Goal: Task Accomplishment & Management: Manage account settings

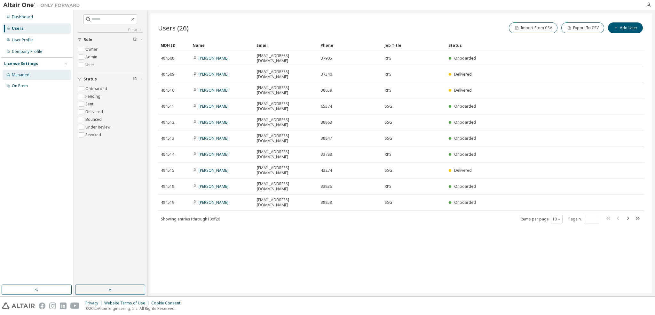
click at [19, 74] on div "Managed" at bounding box center [21, 74] width 18 height 5
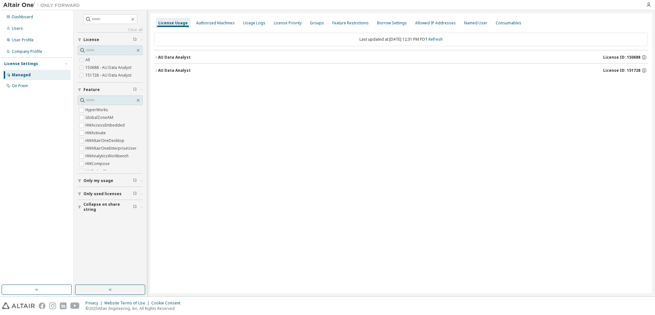
click at [157, 71] on icon "button" at bounding box center [156, 70] width 4 height 4
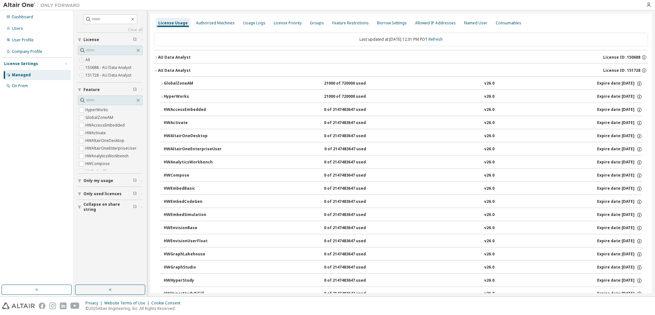
click at [157, 71] on icon "button" at bounding box center [156, 70] width 4 height 4
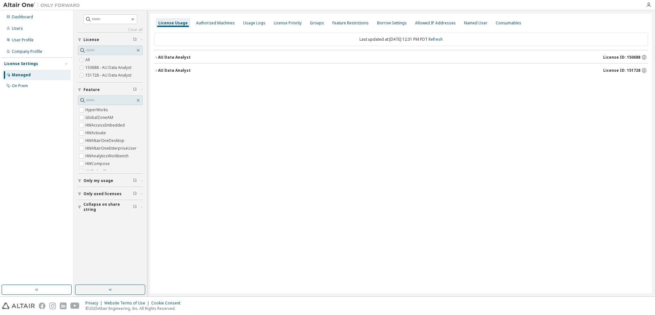
click at [157, 56] on icon "button" at bounding box center [156, 57] width 4 height 4
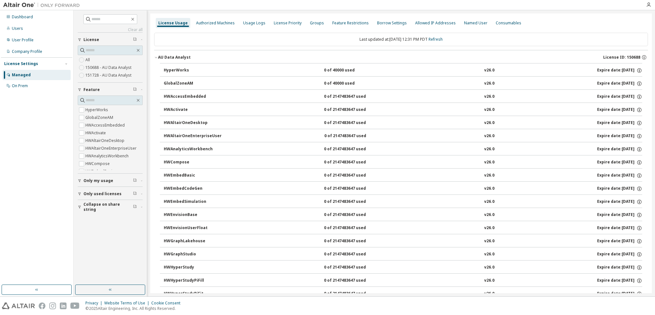
click at [151, 5] on div at bounding box center [362, 5] width 559 height 10
click at [159, 8] on div at bounding box center [362, 5] width 559 height 10
click at [156, 58] on icon "button" at bounding box center [156, 57] width 4 height 4
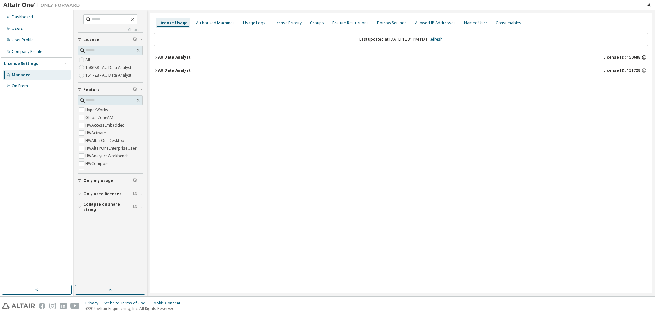
click at [643, 57] on icon "button" at bounding box center [645, 57] width 6 height 6
click at [165, 71] on div "AU Data Analyst" at bounding box center [174, 70] width 33 height 5
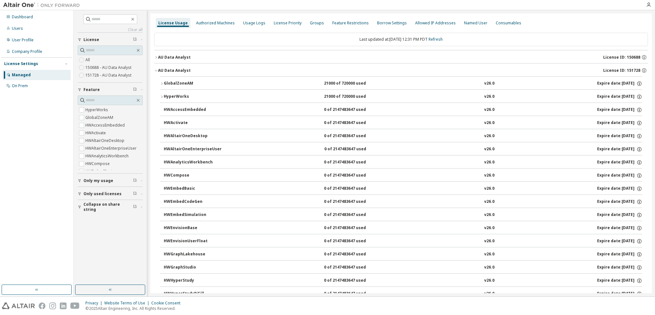
click at [97, 67] on label "150688 - AU Data Analyst" at bounding box center [108, 68] width 47 height 8
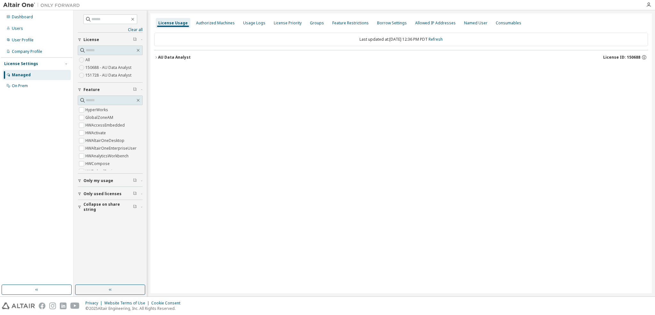
click at [157, 58] on icon "button" at bounding box center [156, 57] width 4 height 4
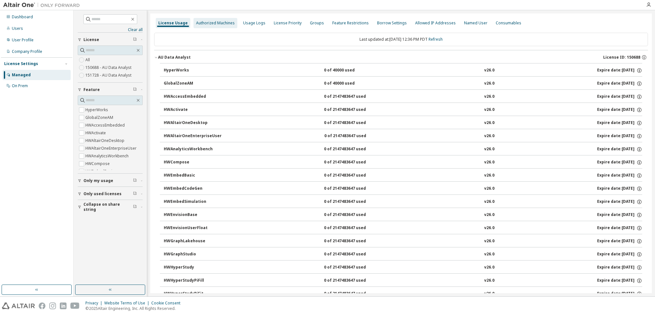
click at [218, 20] on div "Authorized Machines" at bounding box center [215, 22] width 39 height 5
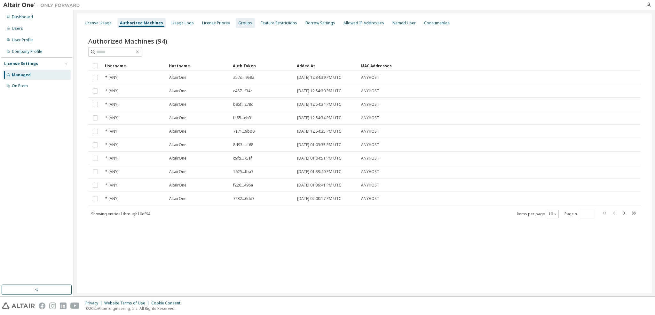
click at [237, 26] on div "Groups" at bounding box center [245, 23] width 19 height 10
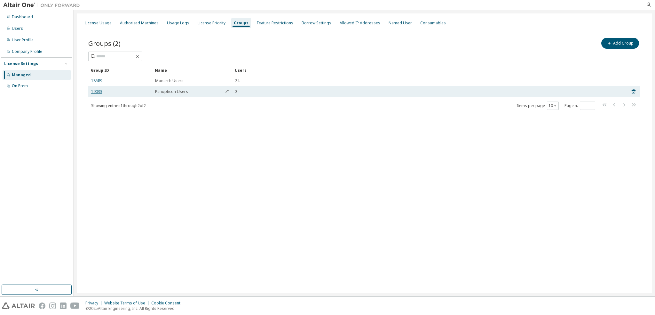
click at [95, 92] on link "19033" at bounding box center [96, 91] width 11 height 5
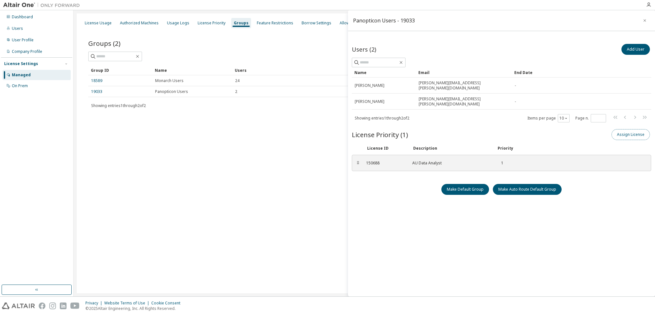
click at [622, 129] on button "Assign License" at bounding box center [631, 134] width 38 height 11
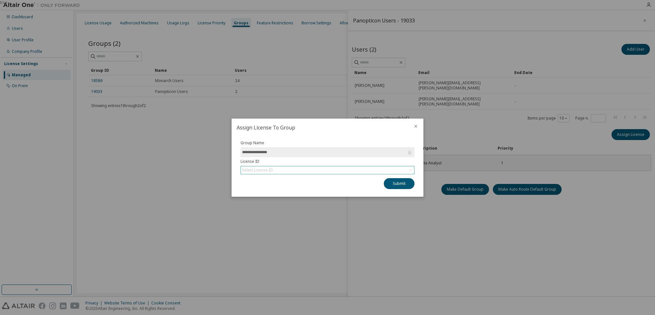
click at [357, 171] on div "Select License ID" at bounding box center [327, 170] width 173 height 8
click at [412, 124] on div at bounding box center [415, 126] width 15 height 17
click at [417, 125] on icon "close" at bounding box center [416, 125] width 3 height 3
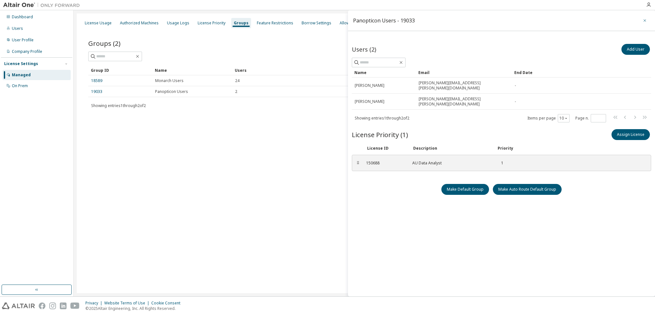
click at [644, 20] on icon "button" at bounding box center [645, 20] width 4 height 5
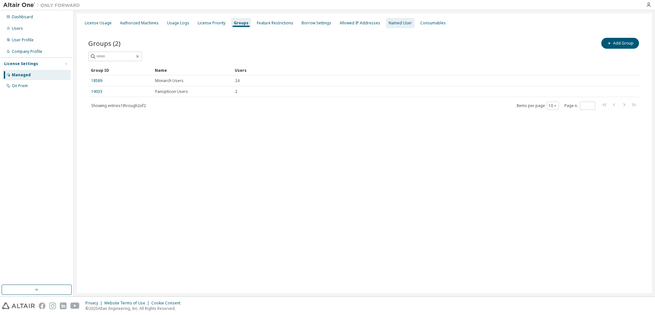
click at [386, 26] on div "Named User" at bounding box center [400, 23] width 28 height 10
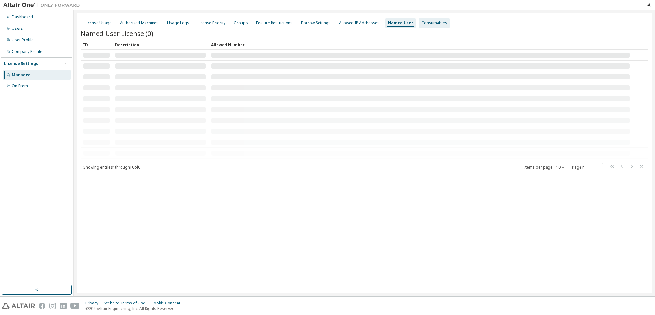
click at [424, 25] on div "Consumables" at bounding box center [435, 22] width 26 height 5
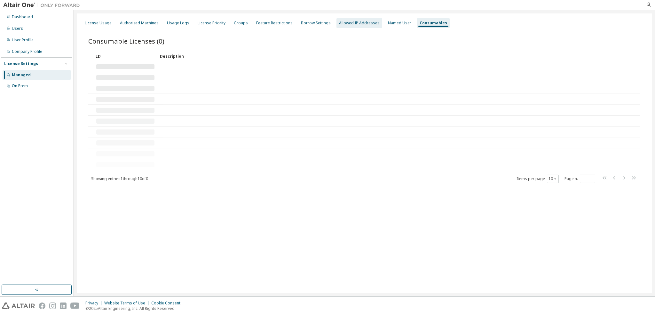
drag, startPoint x: 348, startPoint y: 20, endPoint x: 342, endPoint y: 21, distance: 5.5
click at [348, 20] on div "Allowed IP Addresses" at bounding box center [359, 22] width 41 height 5
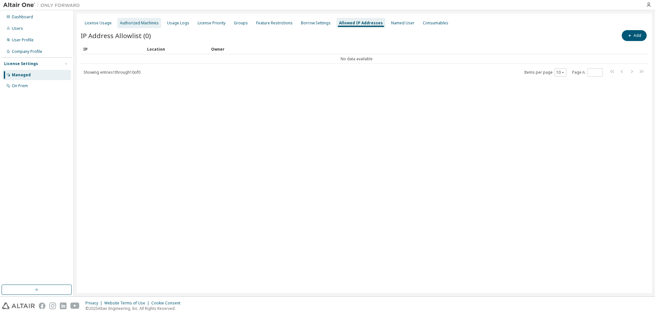
click at [128, 24] on div "Authorized Machines" at bounding box center [139, 22] width 39 height 5
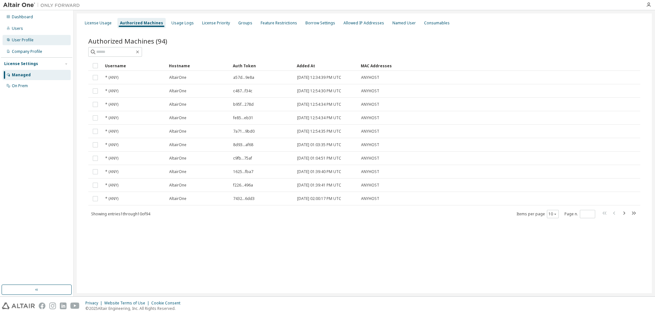
click at [15, 39] on div "User Profile" at bounding box center [23, 39] width 22 height 5
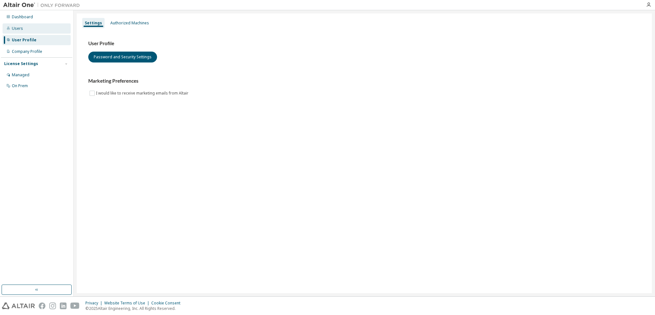
click at [22, 32] on div "Users" at bounding box center [37, 28] width 68 height 10
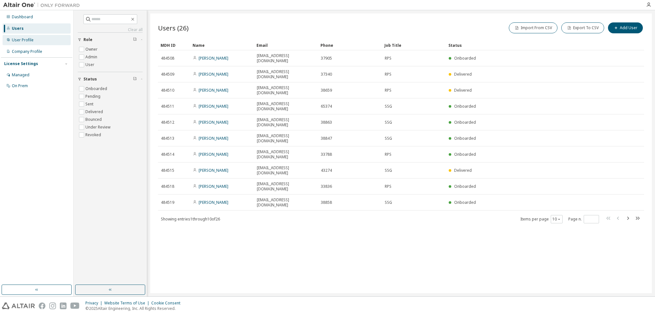
click at [23, 40] on div "User Profile" at bounding box center [23, 39] width 22 height 5
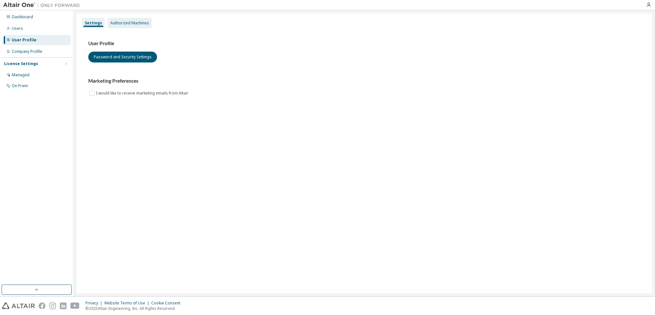
click at [134, 23] on div "Authorized Machines" at bounding box center [129, 22] width 39 height 5
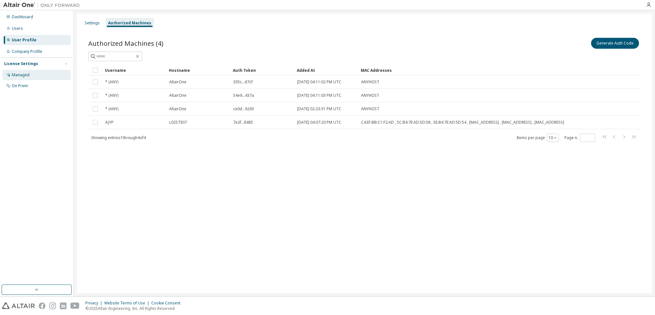
click at [23, 75] on div "Managed" at bounding box center [21, 74] width 18 height 5
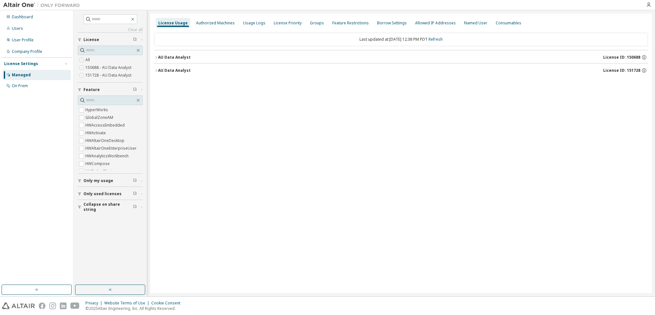
click at [114, 69] on label "150688 - AU Data Analyst" at bounding box center [108, 68] width 47 height 8
click at [214, 23] on div "Authorized Machines" at bounding box center [215, 22] width 39 height 5
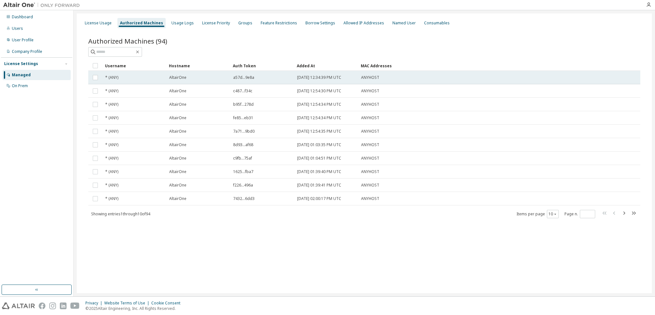
click at [253, 76] on span "a57d...9e8a" at bounding box center [243, 77] width 21 height 5
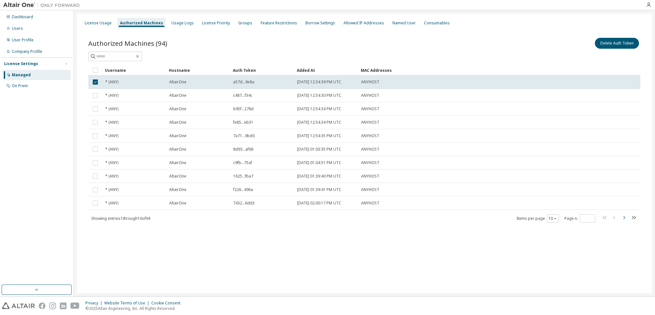
click at [625, 216] on icon "button" at bounding box center [624, 217] width 8 height 8
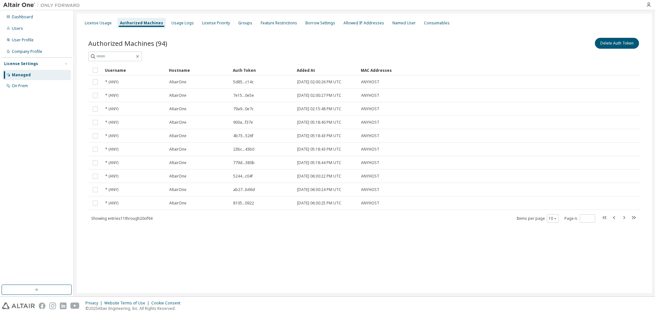
click at [624, 216] on icon "button" at bounding box center [624, 217] width 8 height 8
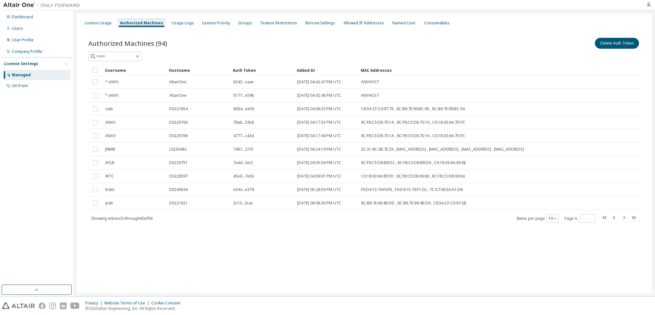
click at [624, 216] on icon "button" at bounding box center [624, 217] width 8 height 8
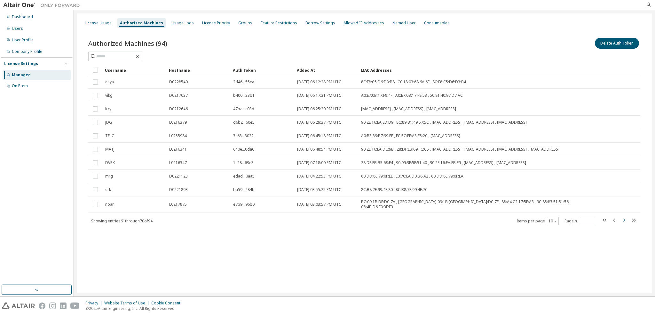
click at [624, 216] on icon "button" at bounding box center [624, 220] width 8 height 8
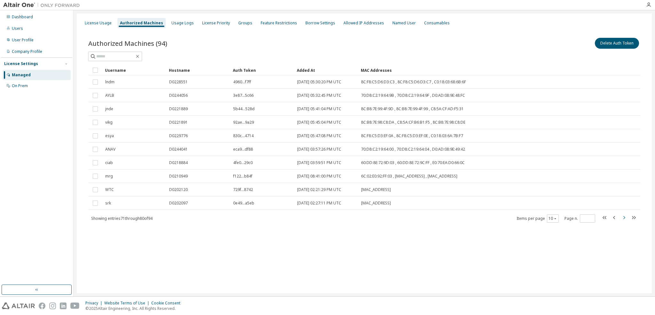
click at [624, 216] on icon "button" at bounding box center [624, 217] width 8 height 8
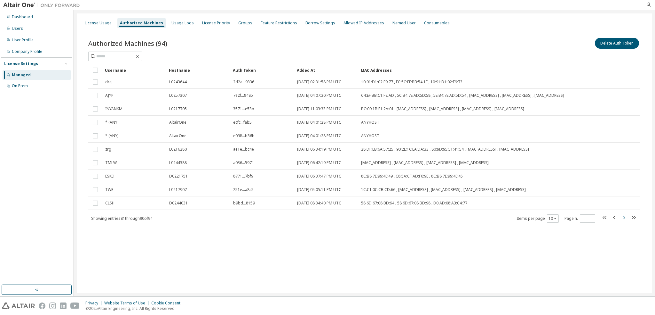
click at [624, 216] on icon "button" at bounding box center [624, 217] width 8 height 8
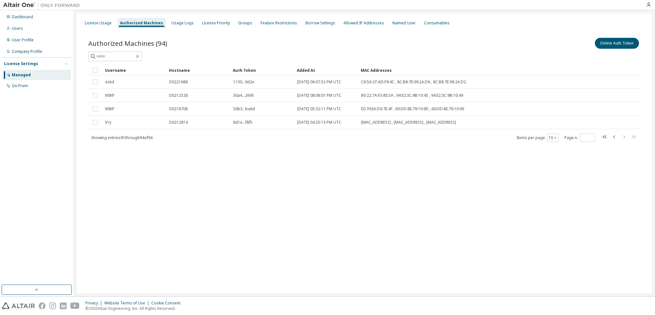
click at [614, 138] on icon "button" at bounding box center [615, 137] width 8 height 8
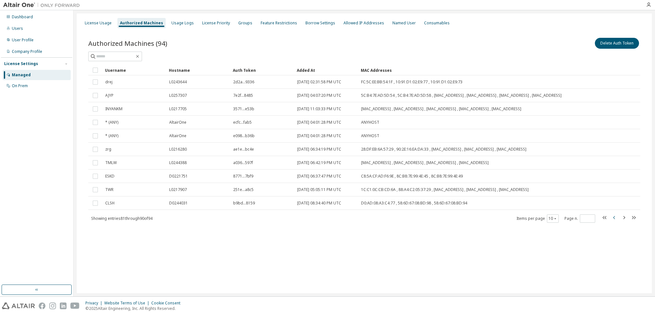
click at [614, 138] on tr "* (ANY) AltairOne e098...b36b [DATE] 04:01:28 PM UTC ANYHOST" at bounding box center [364, 135] width 552 height 13
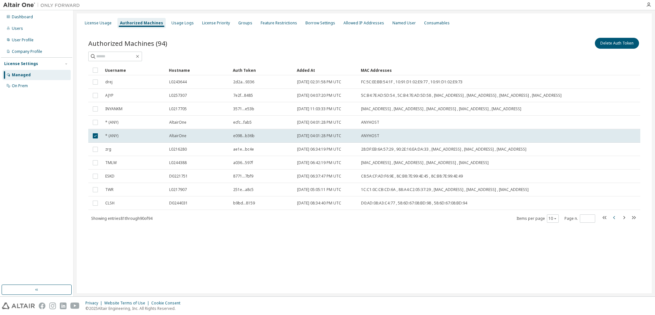
click at [615, 220] on icon "button" at bounding box center [615, 217] width 8 height 8
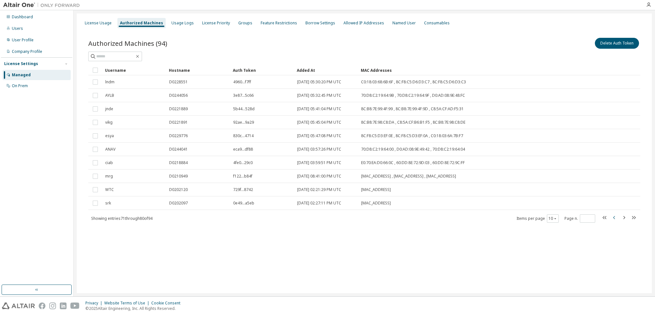
click at [613, 217] on icon "button" at bounding box center [615, 217] width 8 height 8
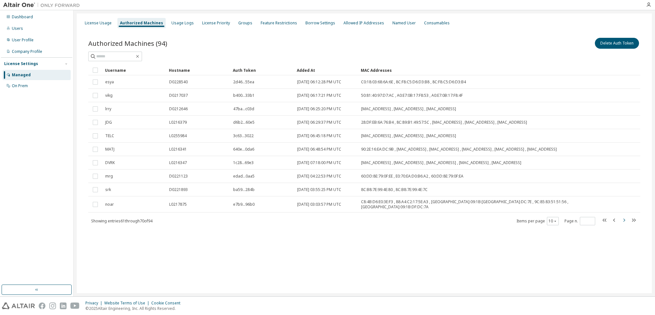
click at [624, 218] on icon "button" at bounding box center [625, 219] width 2 height 3
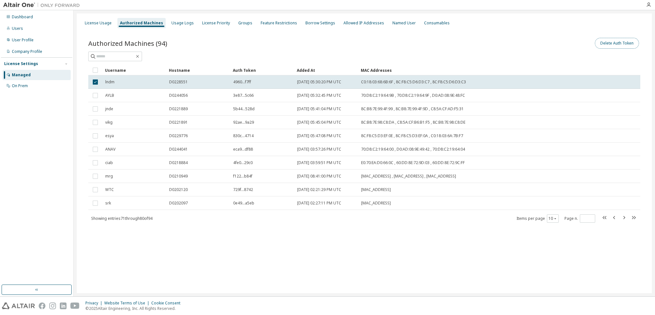
click at [614, 42] on button "Delete Auth Token" at bounding box center [617, 43] width 44 height 11
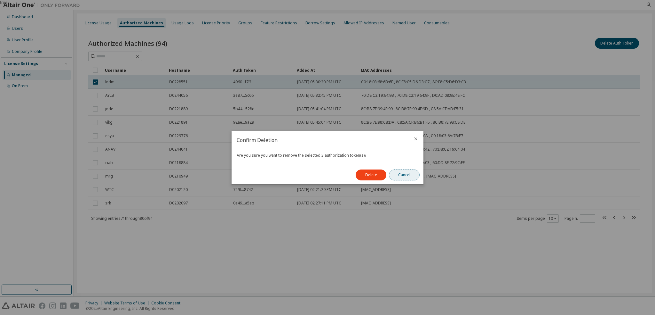
click at [405, 174] on button "Cancel" at bounding box center [404, 174] width 31 height 11
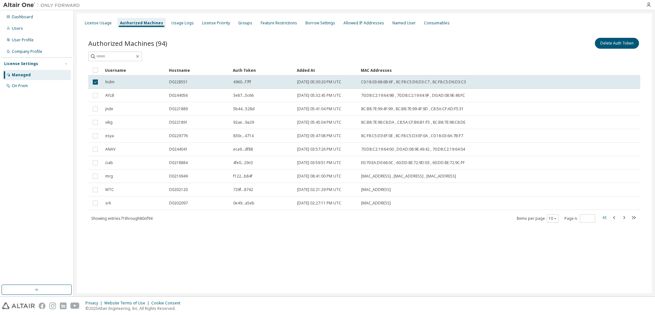
click at [605, 217] on icon "button" at bounding box center [605, 217] width 4 height 3
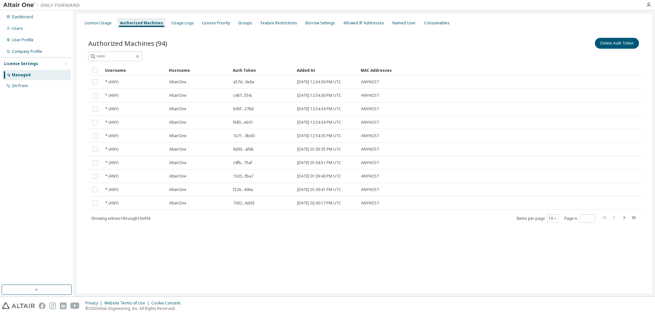
click at [624, 217] on icon "button" at bounding box center [624, 217] width 8 height 8
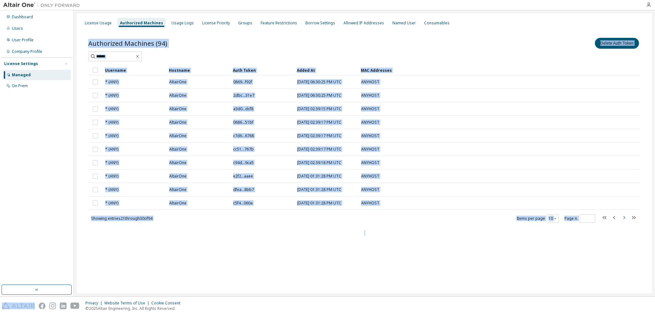
click at [624, 217] on icon "button" at bounding box center [624, 217] width 8 height 8
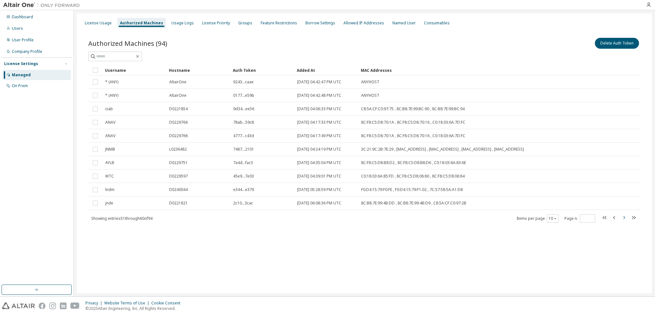
click at [624, 217] on icon "button" at bounding box center [624, 217] width 8 height 8
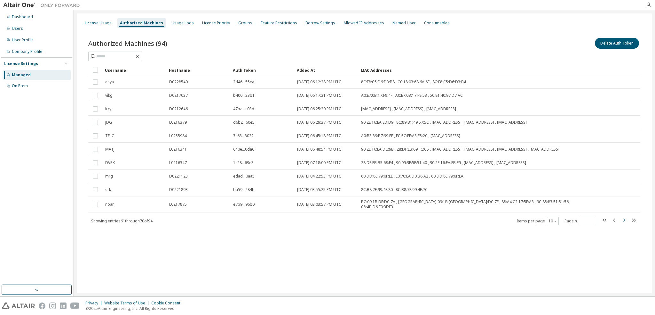
click at [624, 217] on icon "button" at bounding box center [624, 220] width 8 height 8
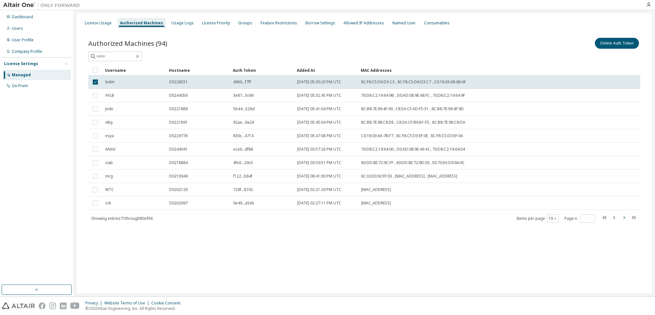
click at [624, 217] on icon "button" at bounding box center [624, 217] width 8 height 8
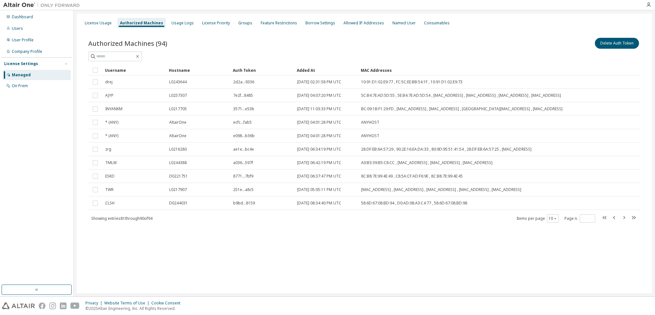
click at [623, 220] on icon "button" at bounding box center [624, 217] width 8 height 8
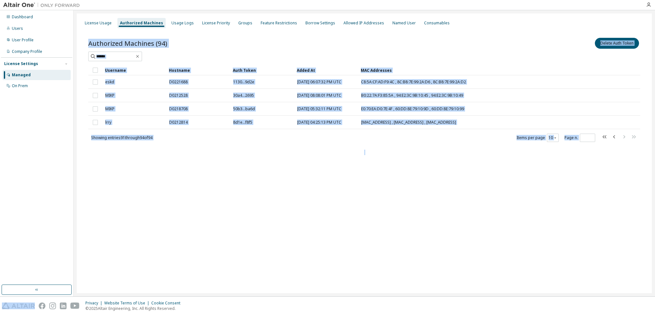
click at [623, 220] on div "License Usage Authorized Machines Usage Logs License Priority Groups Feature Re…" at bounding box center [364, 152] width 575 height 279
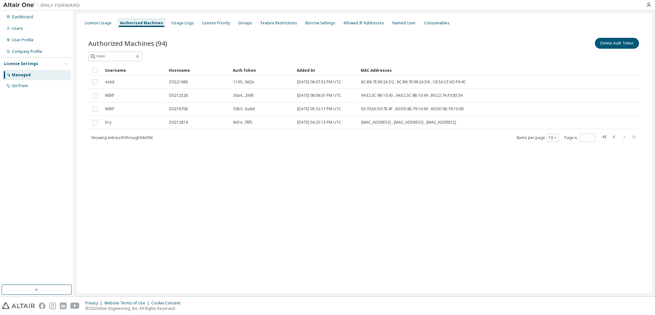
click at [613, 135] on icon "button" at bounding box center [615, 137] width 8 height 8
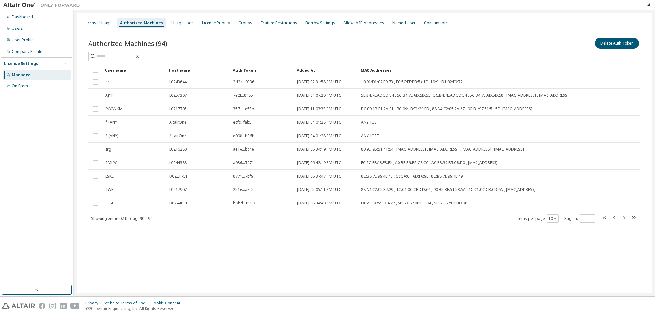
click at [614, 221] on icon "button" at bounding box center [615, 217] width 8 height 8
type input "*"
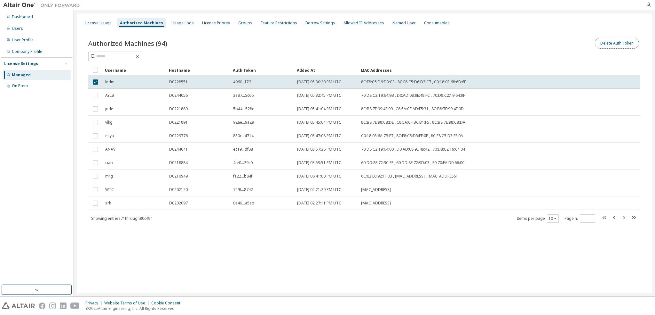
click at [622, 44] on button "Delete Auth Token" at bounding box center [617, 43] width 44 height 11
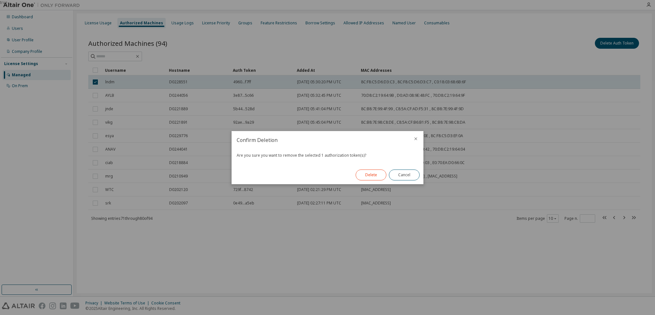
click at [377, 176] on button "Delete" at bounding box center [371, 174] width 31 height 11
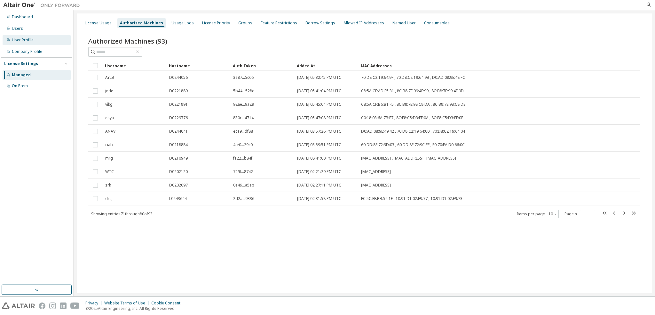
click at [14, 42] on div "User Profile" at bounding box center [23, 39] width 22 height 5
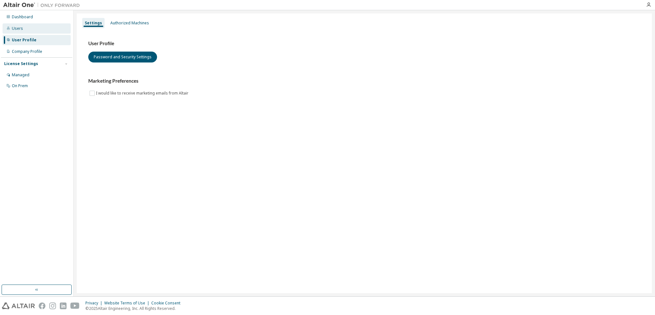
click at [28, 31] on div "Users" at bounding box center [37, 28] width 68 height 10
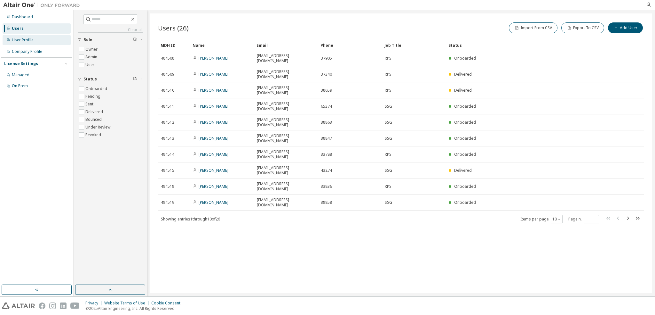
click at [25, 42] on div "User Profile" at bounding box center [23, 39] width 22 height 5
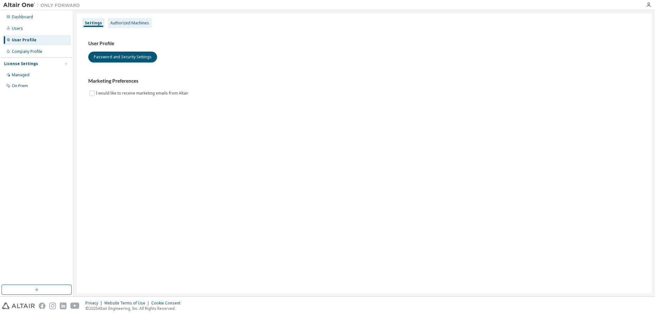
click at [145, 23] on div "Authorized Machines" at bounding box center [129, 22] width 39 height 5
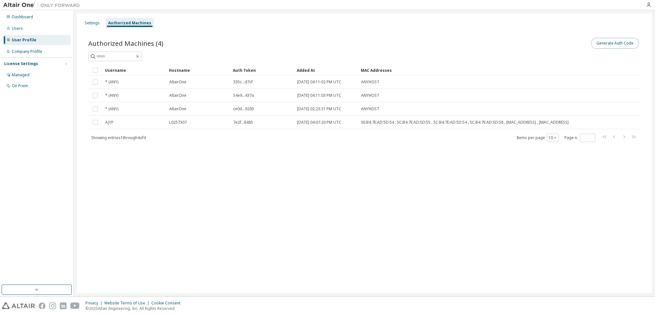
click at [613, 43] on button "Generate Auth Code" at bounding box center [615, 43] width 48 height 11
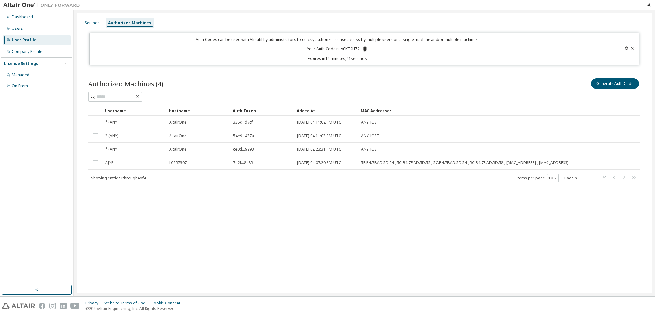
click at [366, 50] on icon at bounding box center [365, 49] width 4 height 4
click at [352, 86] on div "Authorized Machines (4) Generate Auth Code" at bounding box center [364, 83] width 552 height 13
click at [539, 60] on p "Expires in 13 minutes, 51 seconds" at bounding box center [337, 58] width 488 height 5
click at [213, 87] on div "Authorized Machines (4) Generate Auth Code" at bounding box center [364, 83] width 552 height 13
click at [432, 267] on div "Settings Authorized Machines Auth Codes can be used with Almutil by administrat…" at bounding box center [364, 152] width 575 height 279
